Goal: Information Seeking & Learning: Learn about a topic

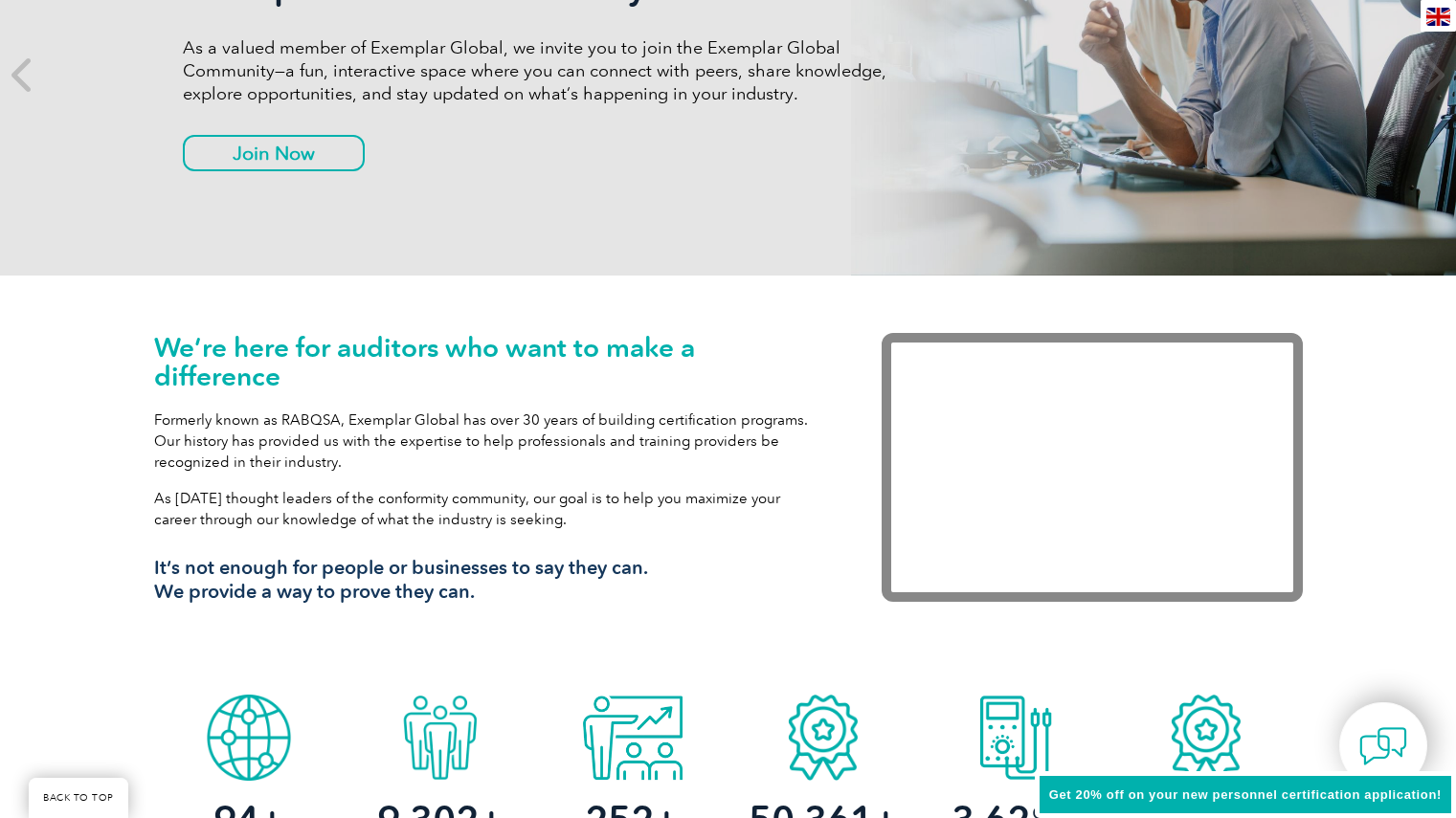
scroll to position [575, 0]
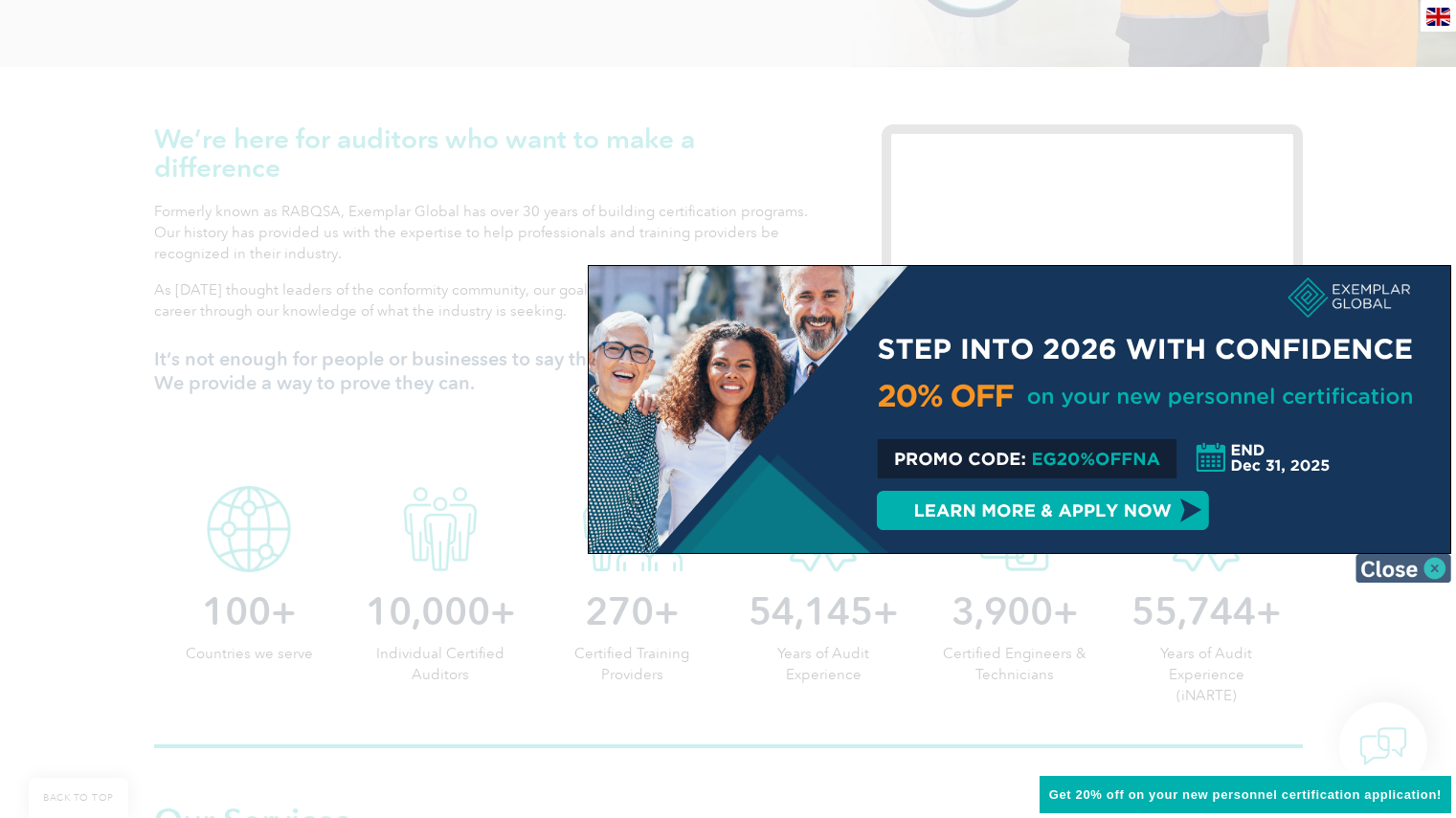
click at [1434, 569] on img at bounding box center [1403, 568] width 96 height 28
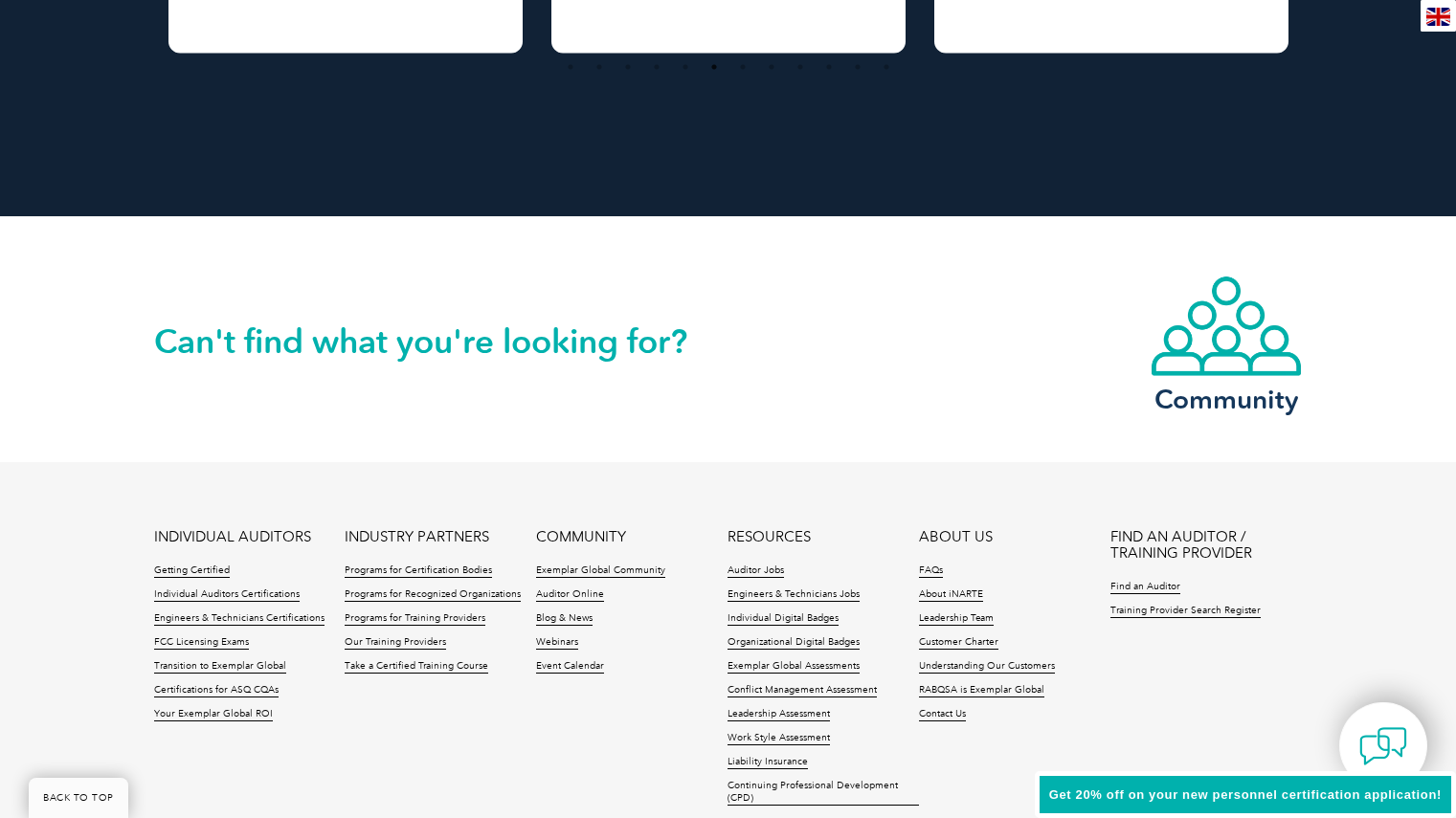
scroll to position [4426, 0]
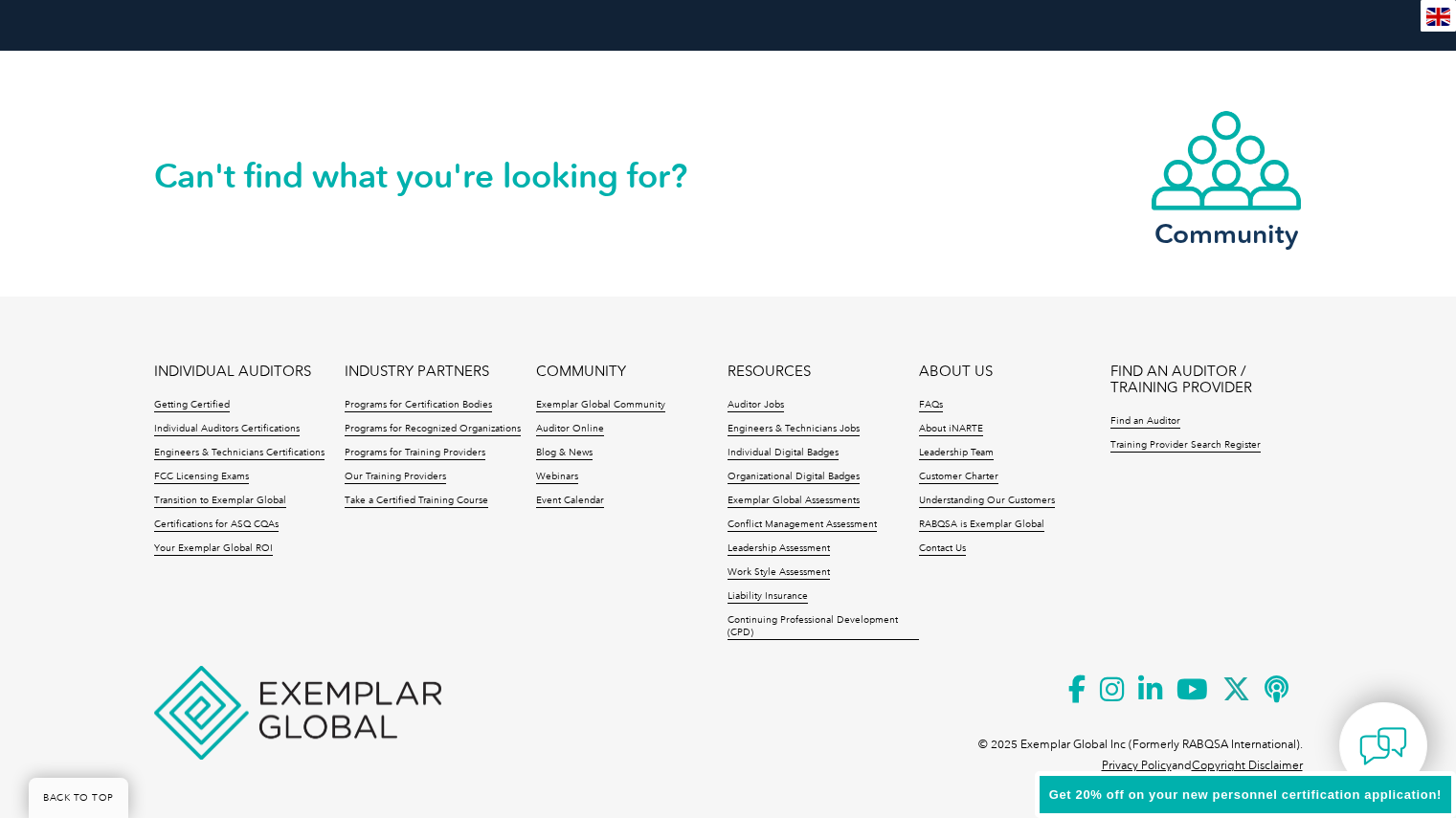
click at [936, 370] on link "ABOUT US" at bounding box center [955, 371] width 73 height 17
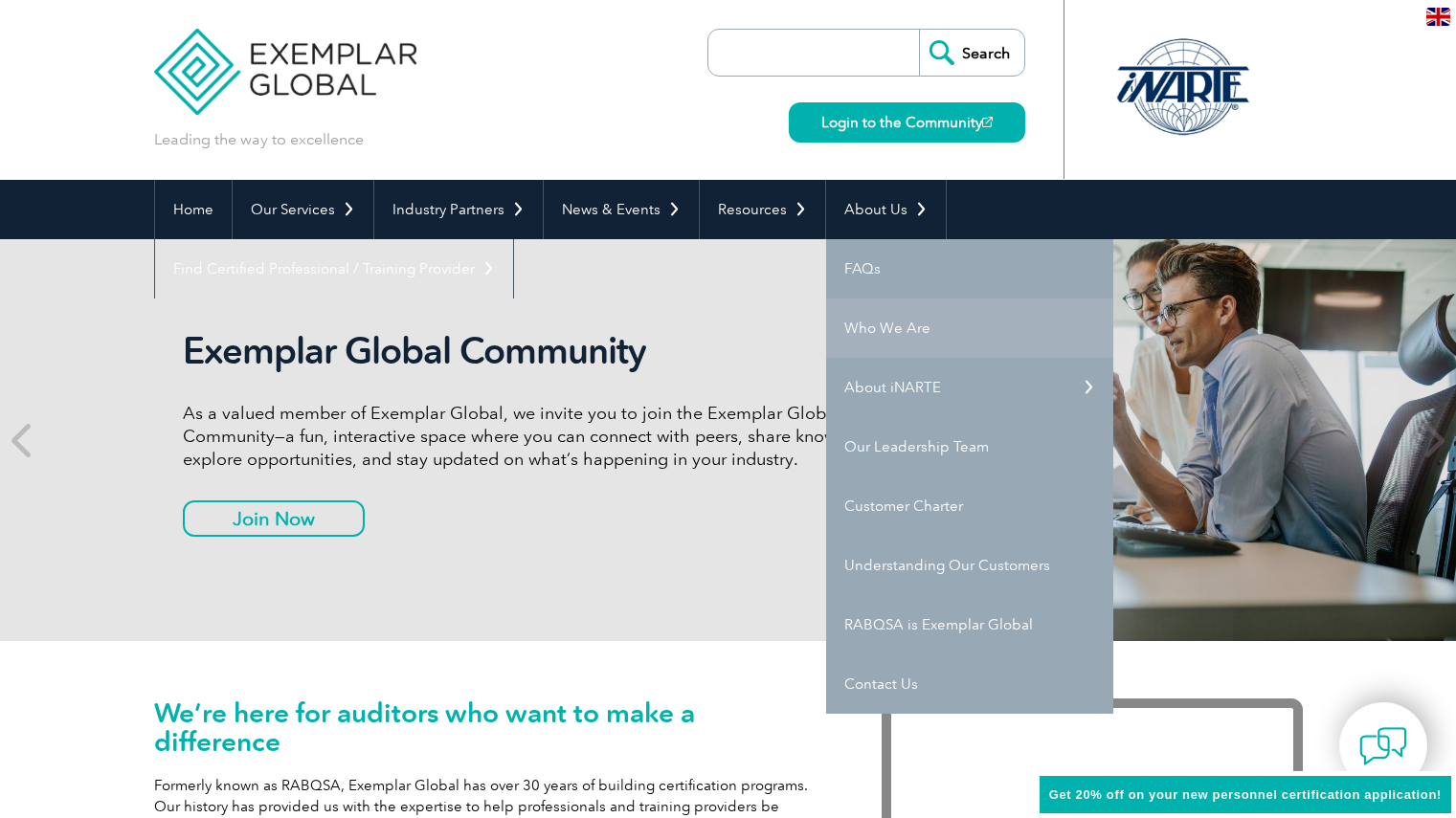
click at [892, 329] on link "Who We Are" at bounding box center [969, 328] width 287 height 60
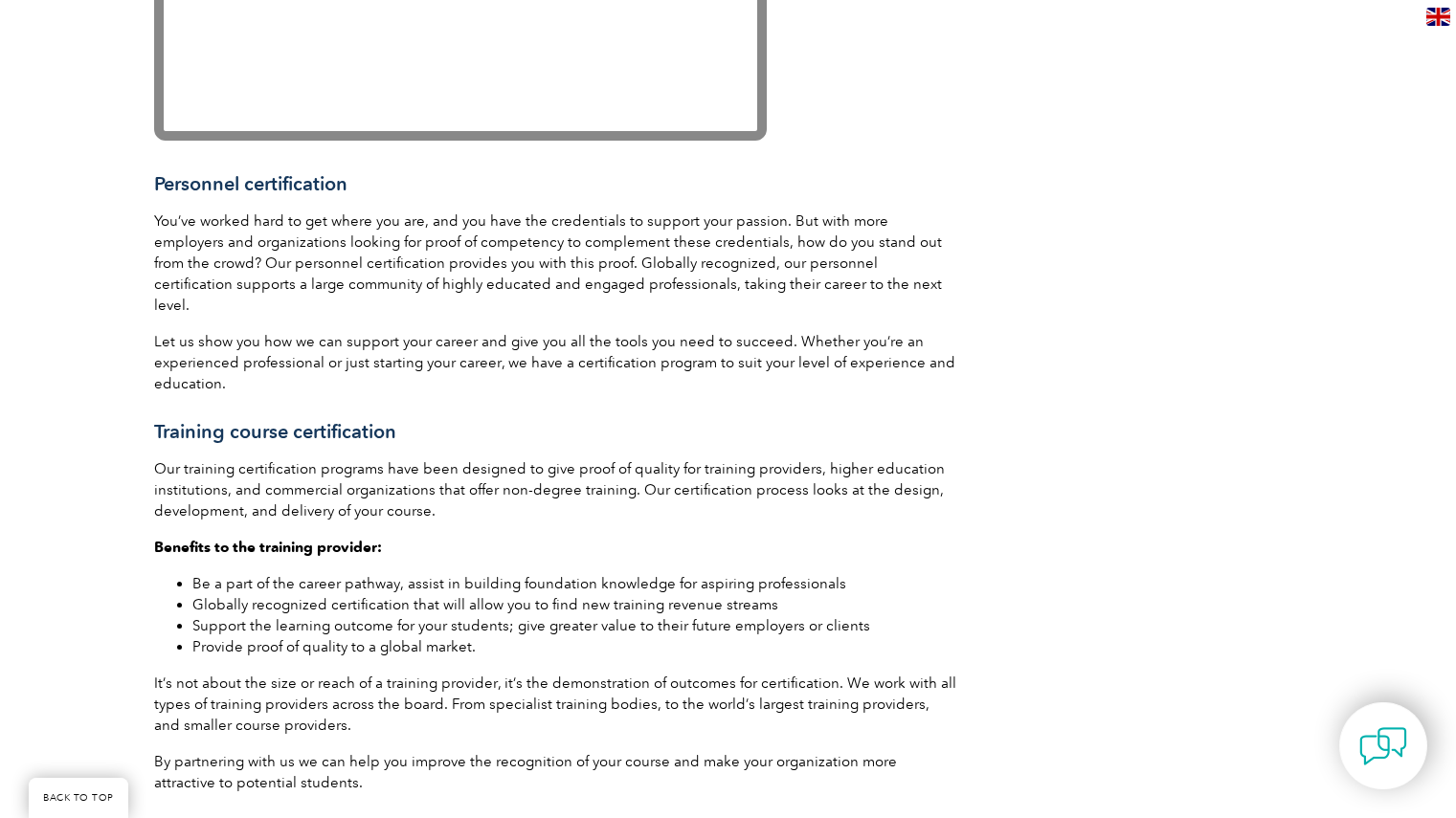
scroll to position [2298, 0]
